Goal: Book appointment/travel/reservation

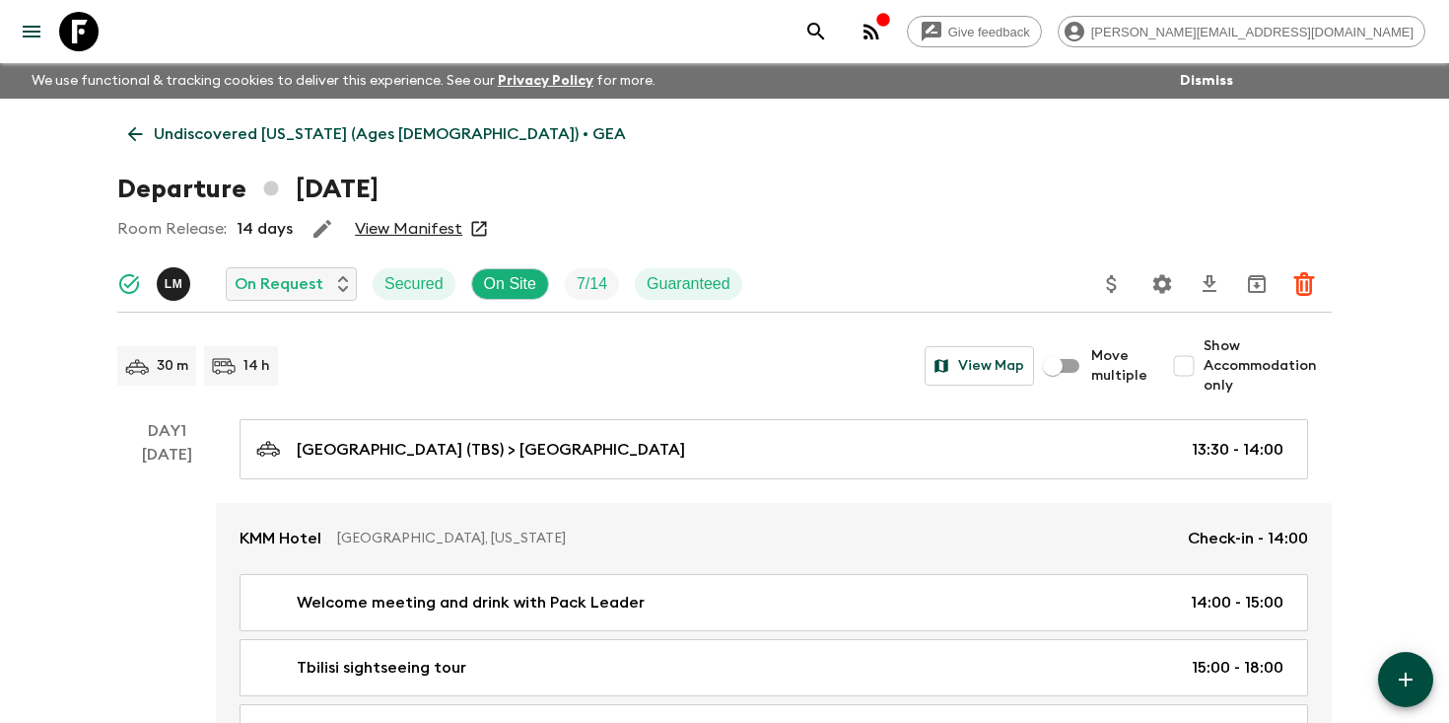
click at [828, 31] on icon "search adventures" at bounding box center [817, 32] width 24 height 24
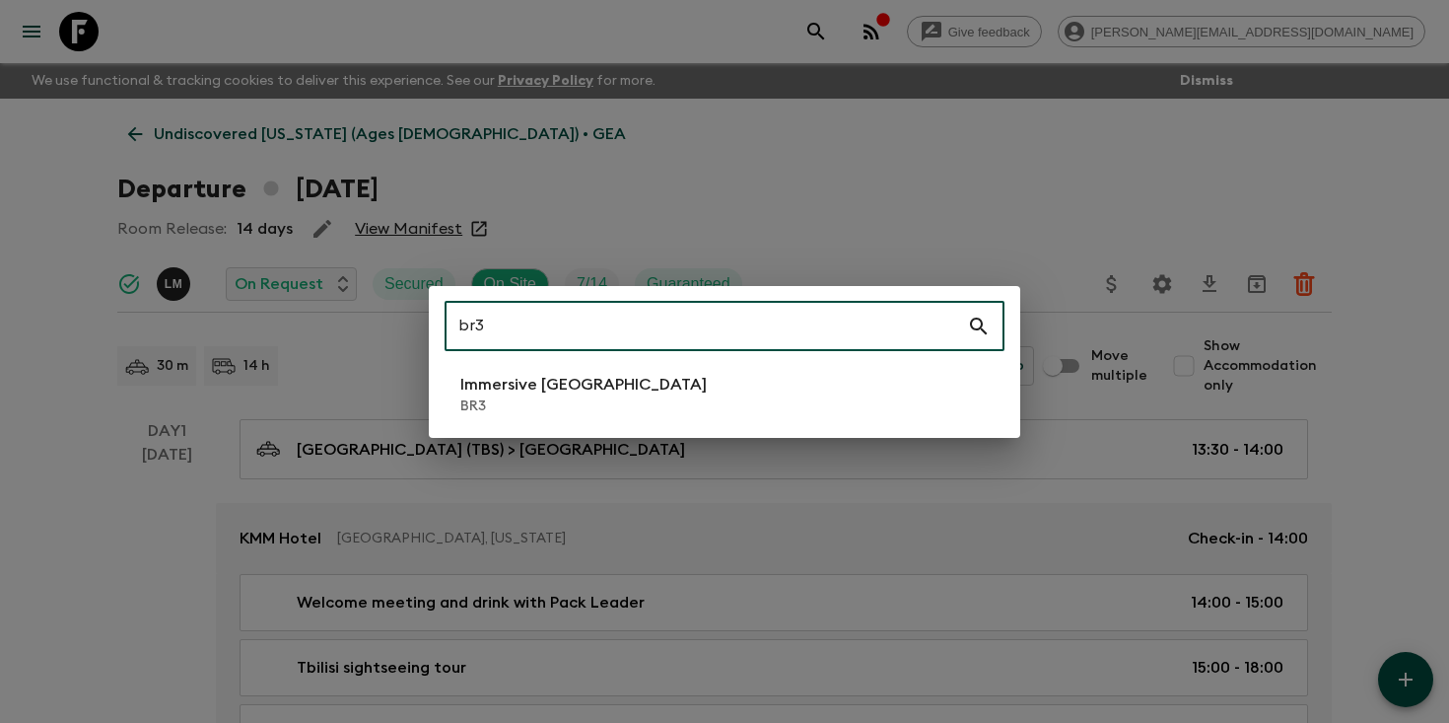
type input "br3"
click at [624, 388] on li "Immersive [GEOGRAPHIC_DATA] BR3" at bounding box center [725, 394] width 560 height 55
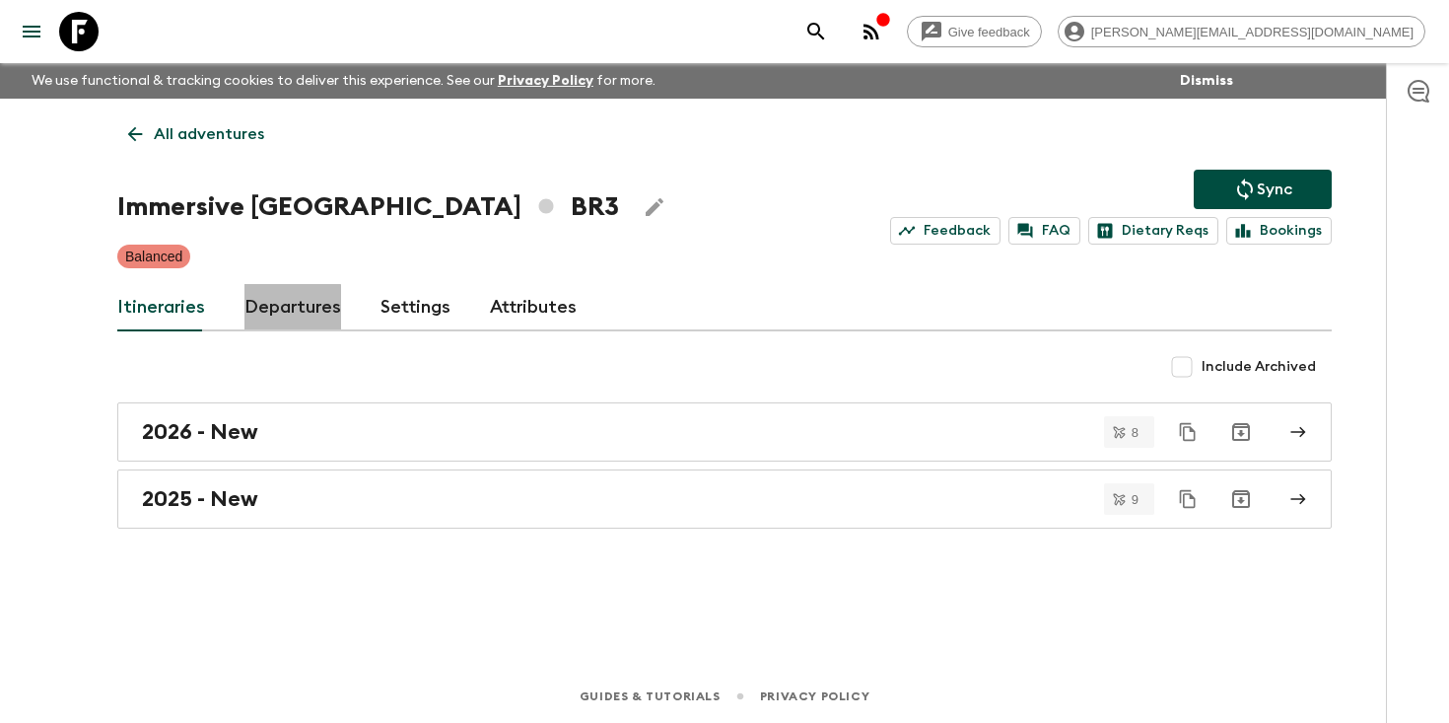
click at [278, 320] on link "Departures" at bounding box center [293, 307] width 97 height 47
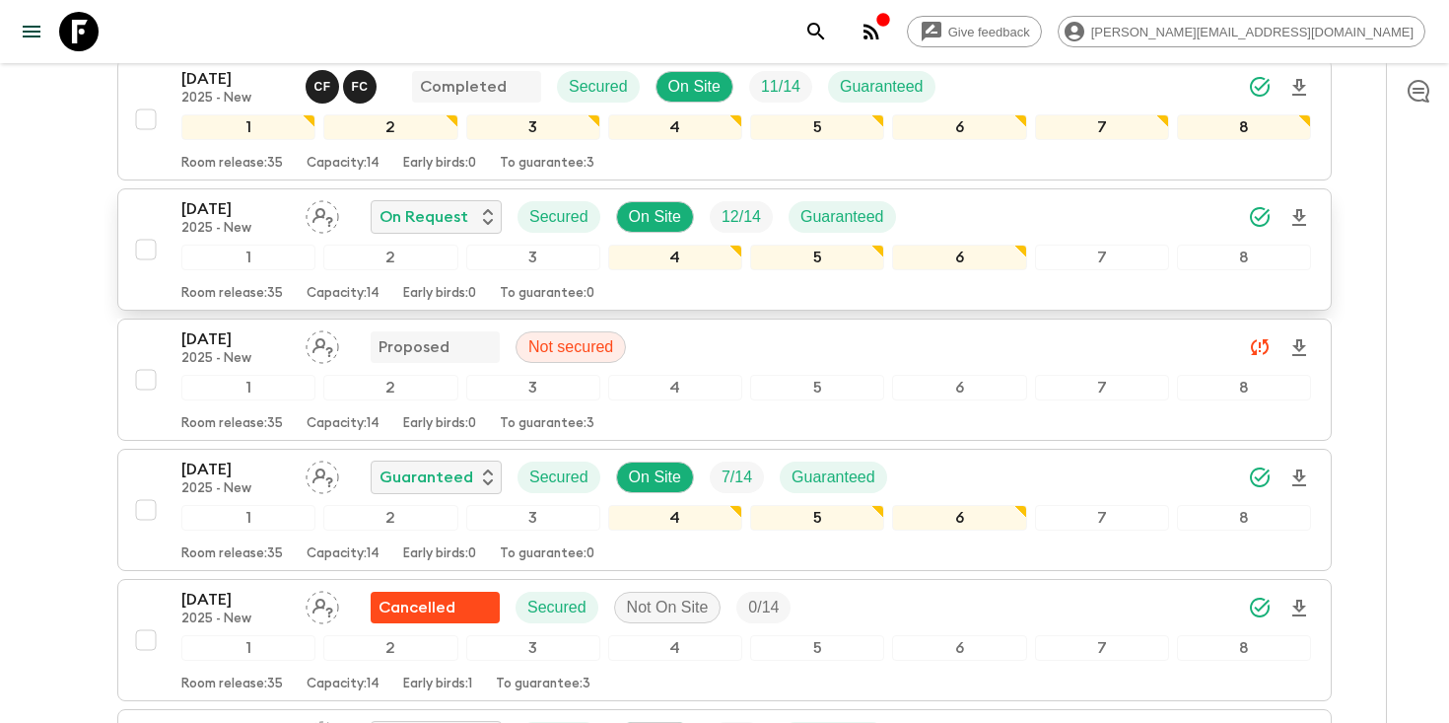
scroll to position [419, 0]
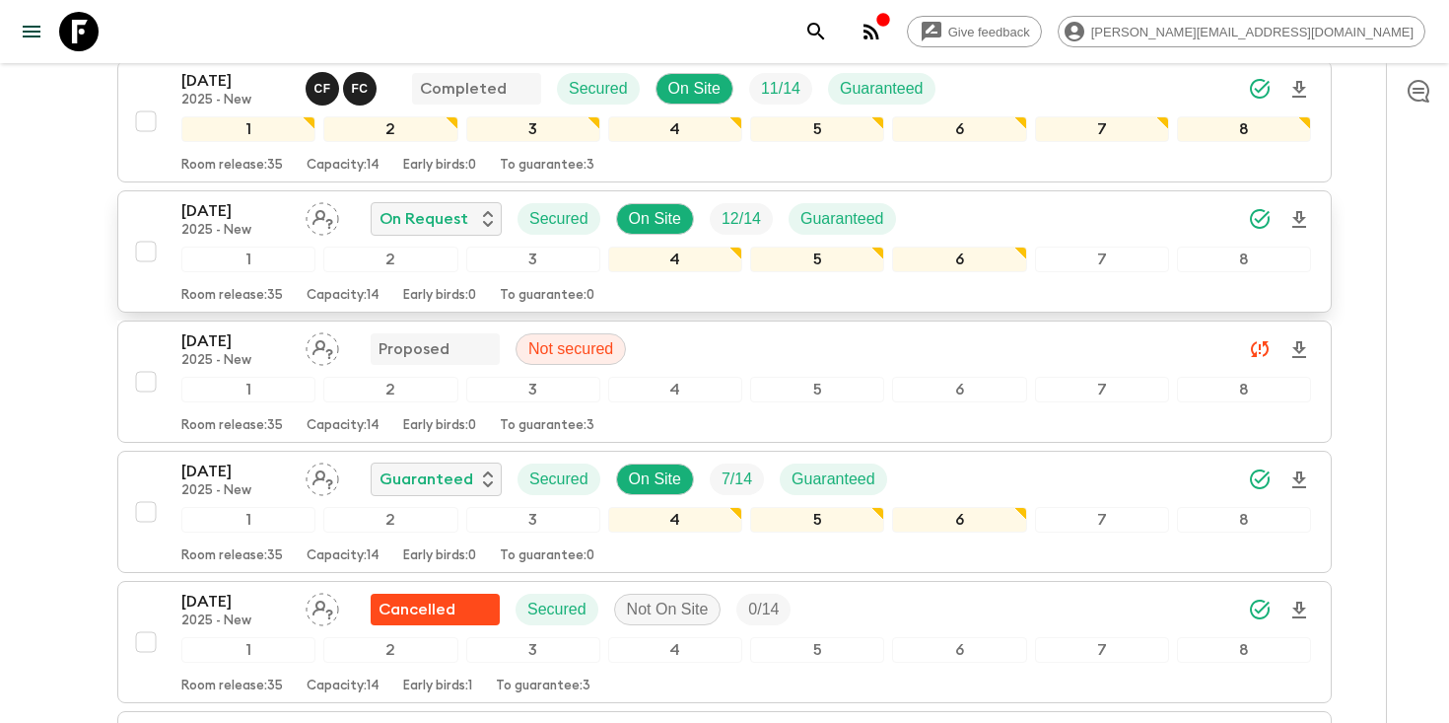
click at [1066, 221] on div "[DATE] 2025 - New On Request Secured On Site 12 / 14 Guaranteed" at bounding box center [746, 218] width 1130 height 39
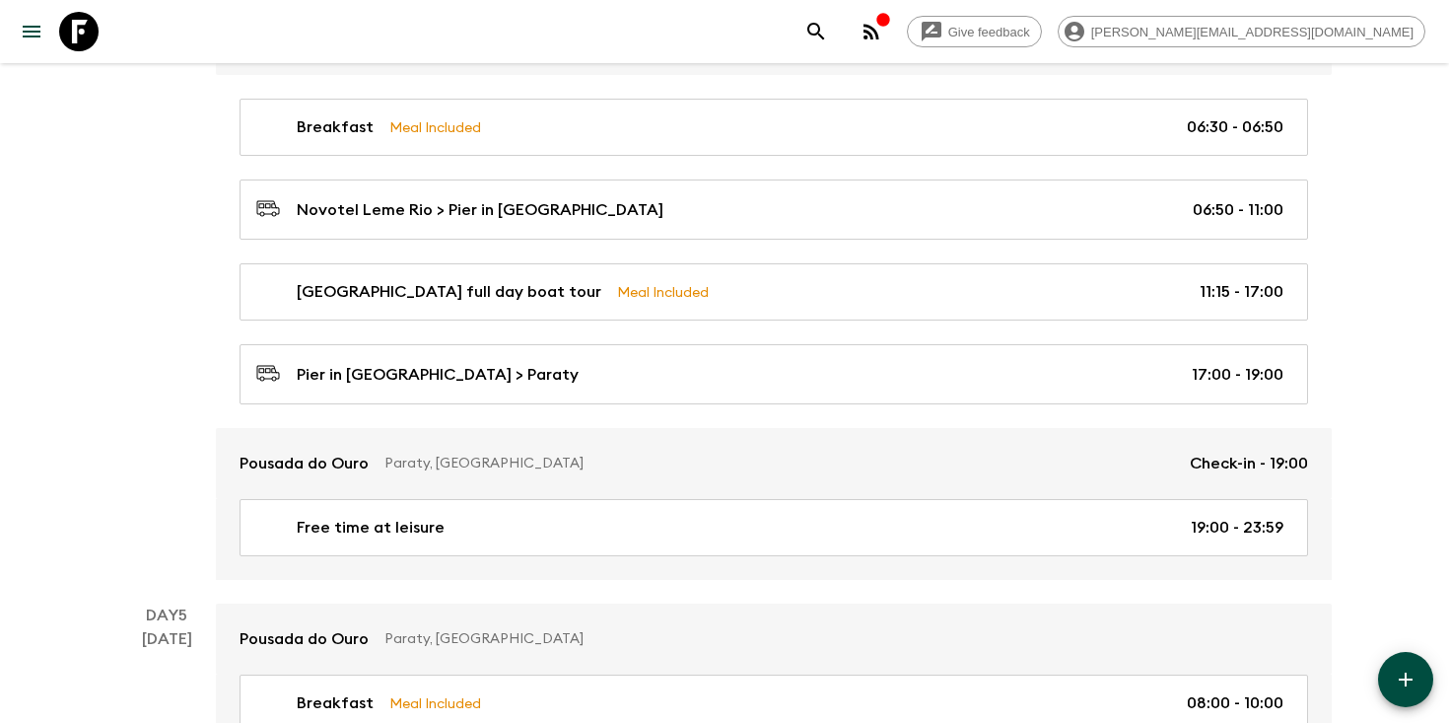
scroll to position [1504, 0]
